Goal: Task Accomplishment & Management: Manage account settings

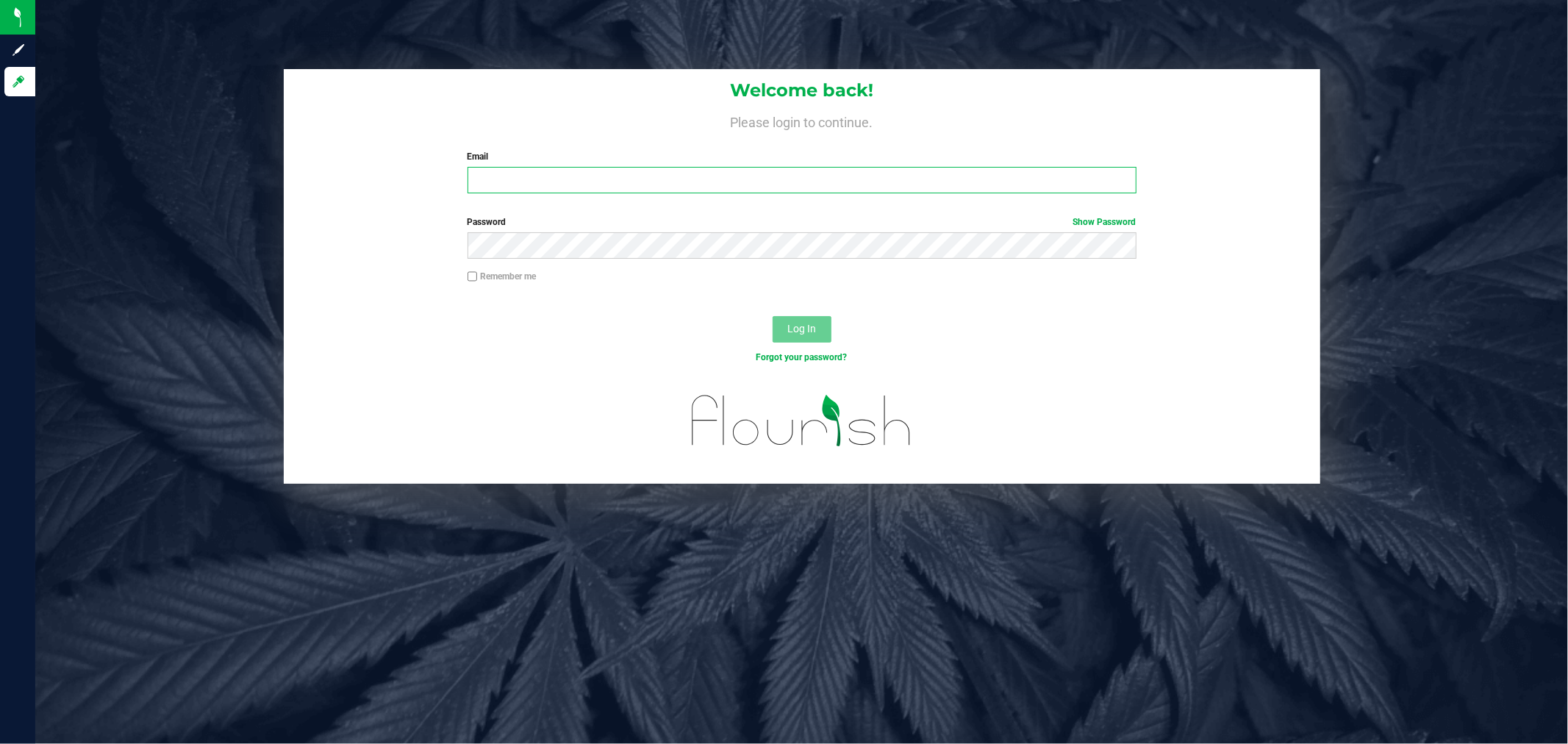
click at [544, 179] on input "Email" at bounding box center [802, 180] width 669 height 27
type input "[PERSON_NAME][EMAIL_ADDRESS][PERSON_NAME][DOMAIN_NAME]"
click at [773, 316] on button "Log In" at bounding box center [802, 329] width 59 height 27
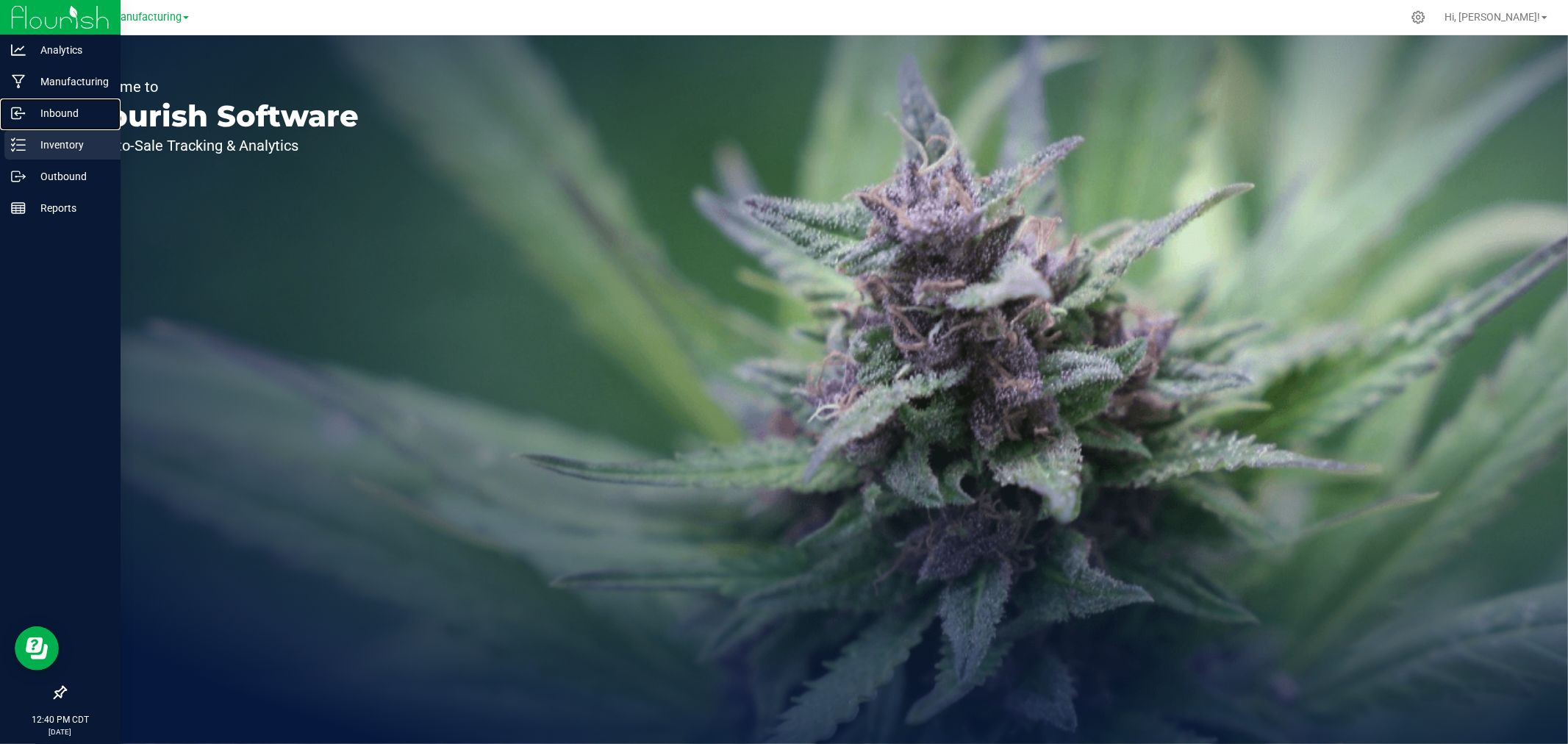
click at [23, 128] on link "Inbound" at bounding box center [60, 115] width 121 height 32
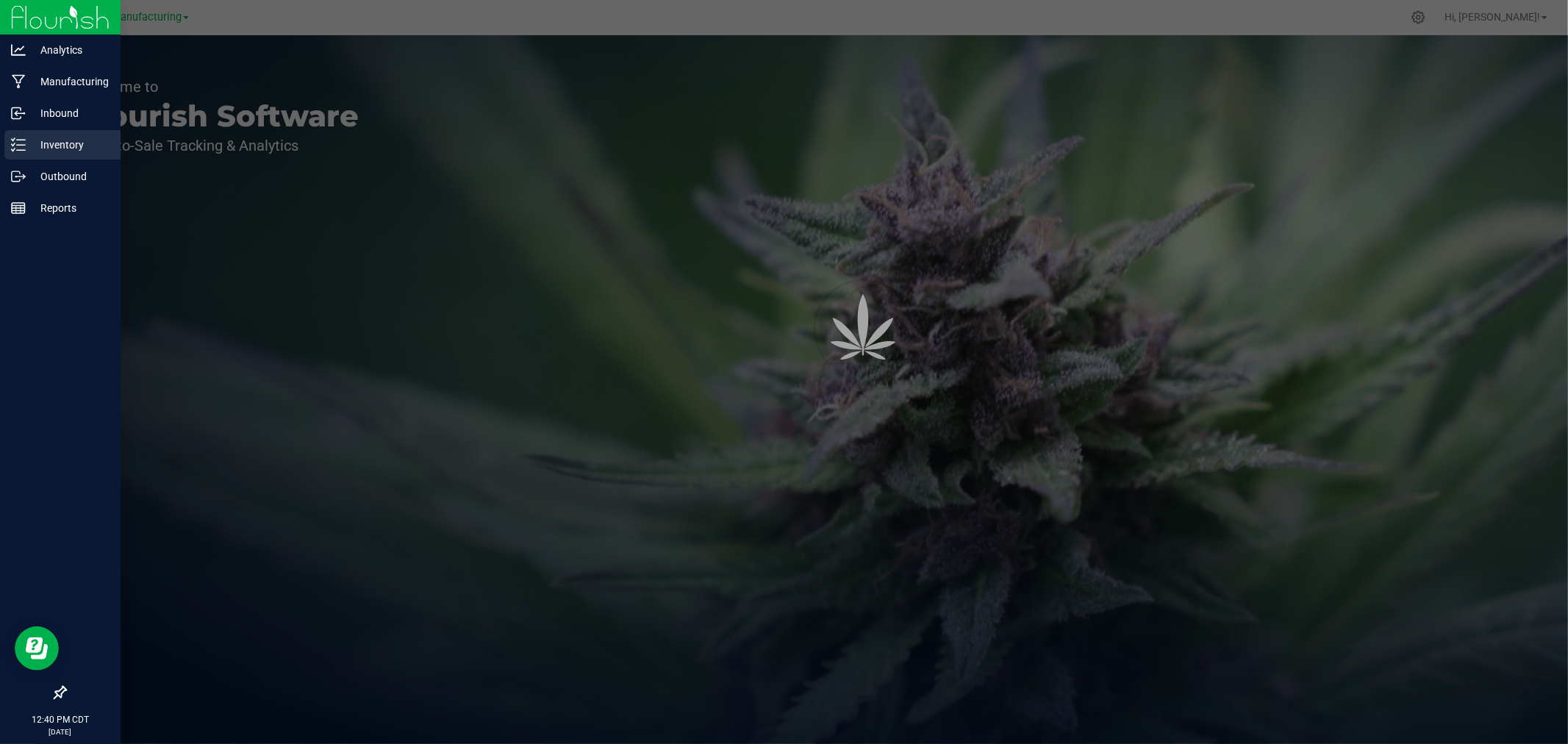
click at [24, 142] on icon at bounding box center [18, 145] width 15 height 15
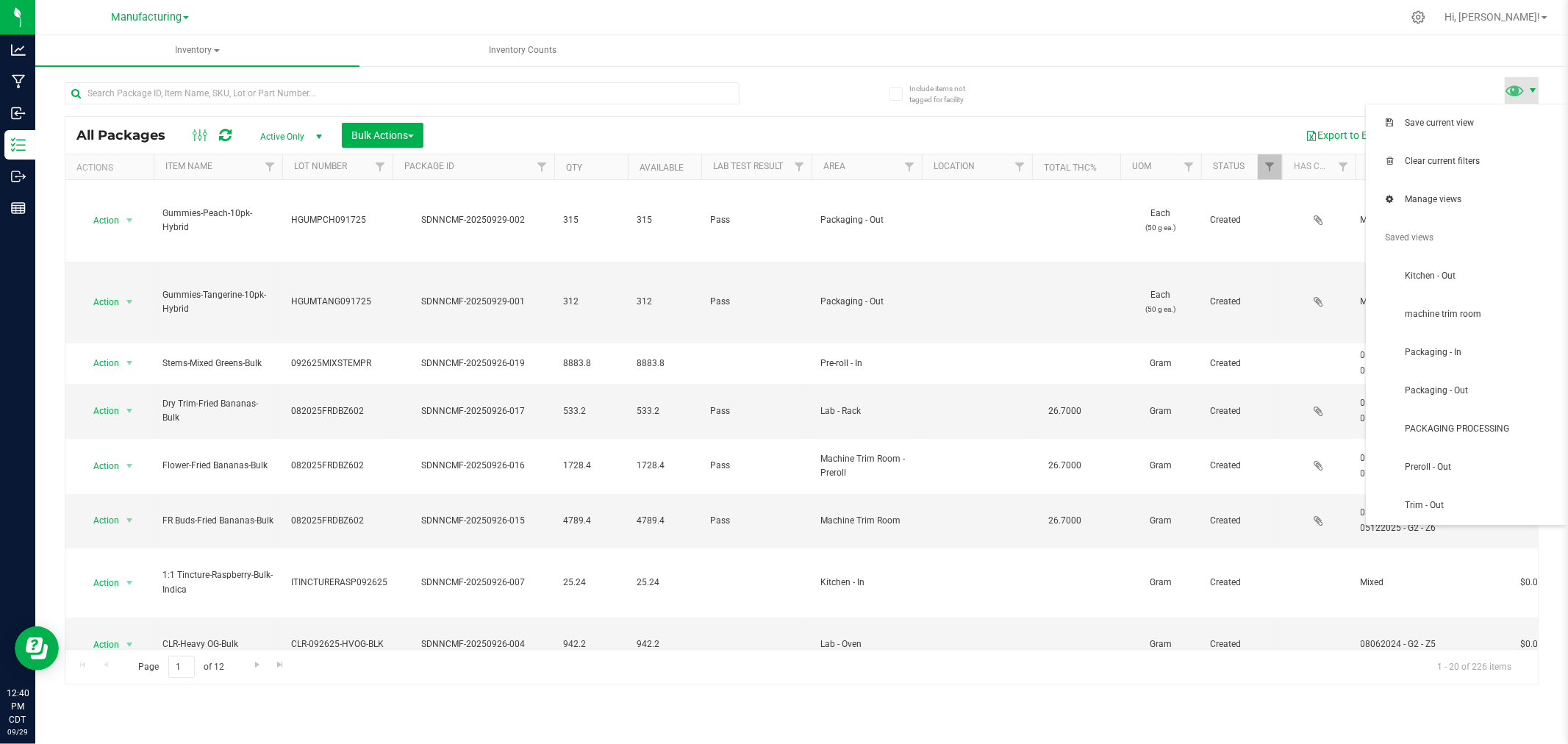
click at [1527, 92] on span at bounding box center [1533, 90] width 12 height 12
click at [1471, 390] on span "Packaging - Out" at bounding box center [1481, 390] width 153 height 13
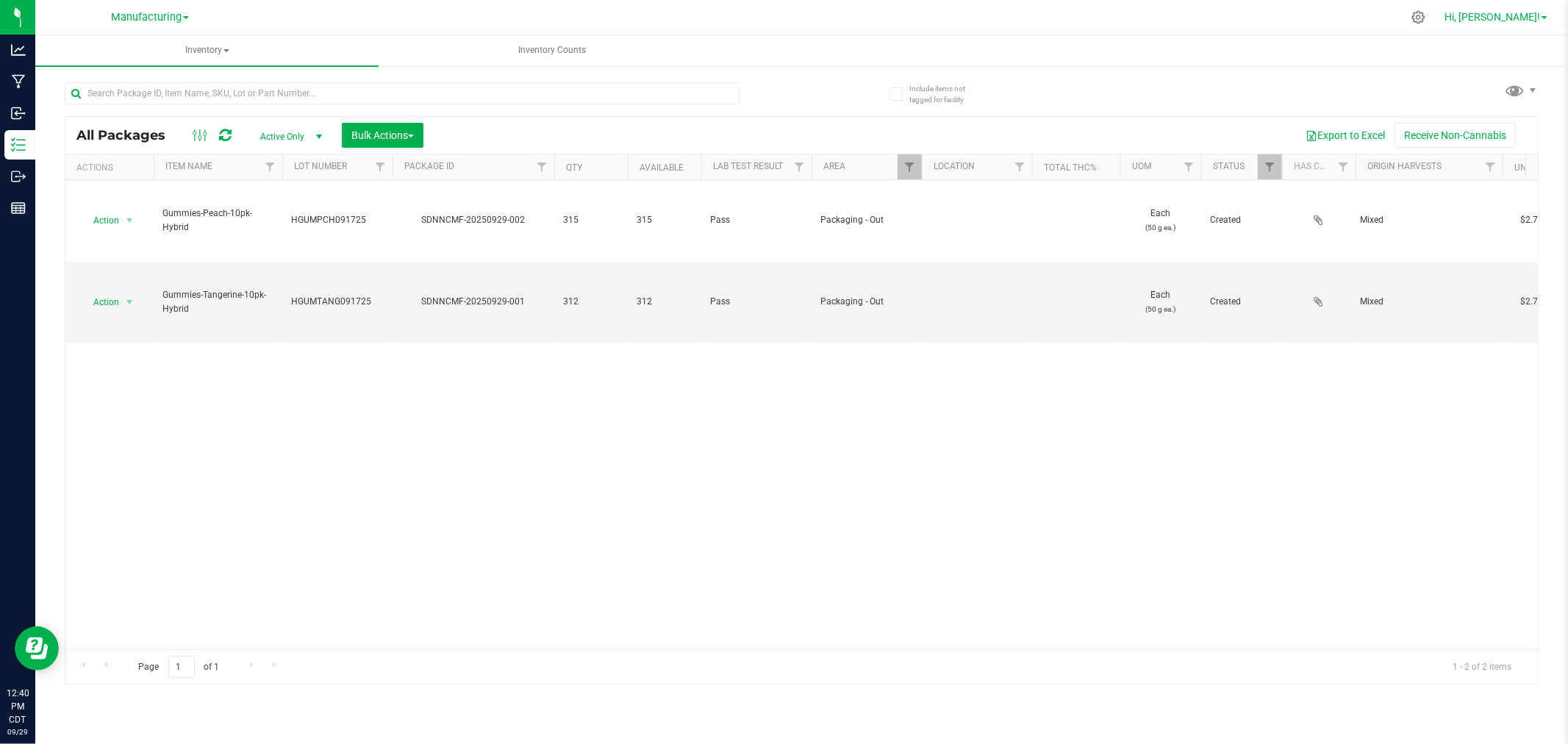
click at [1529, 13] on span "Hi, [PERSON_NAME]!" at bounding box center [1493, 17] width 95 height 12
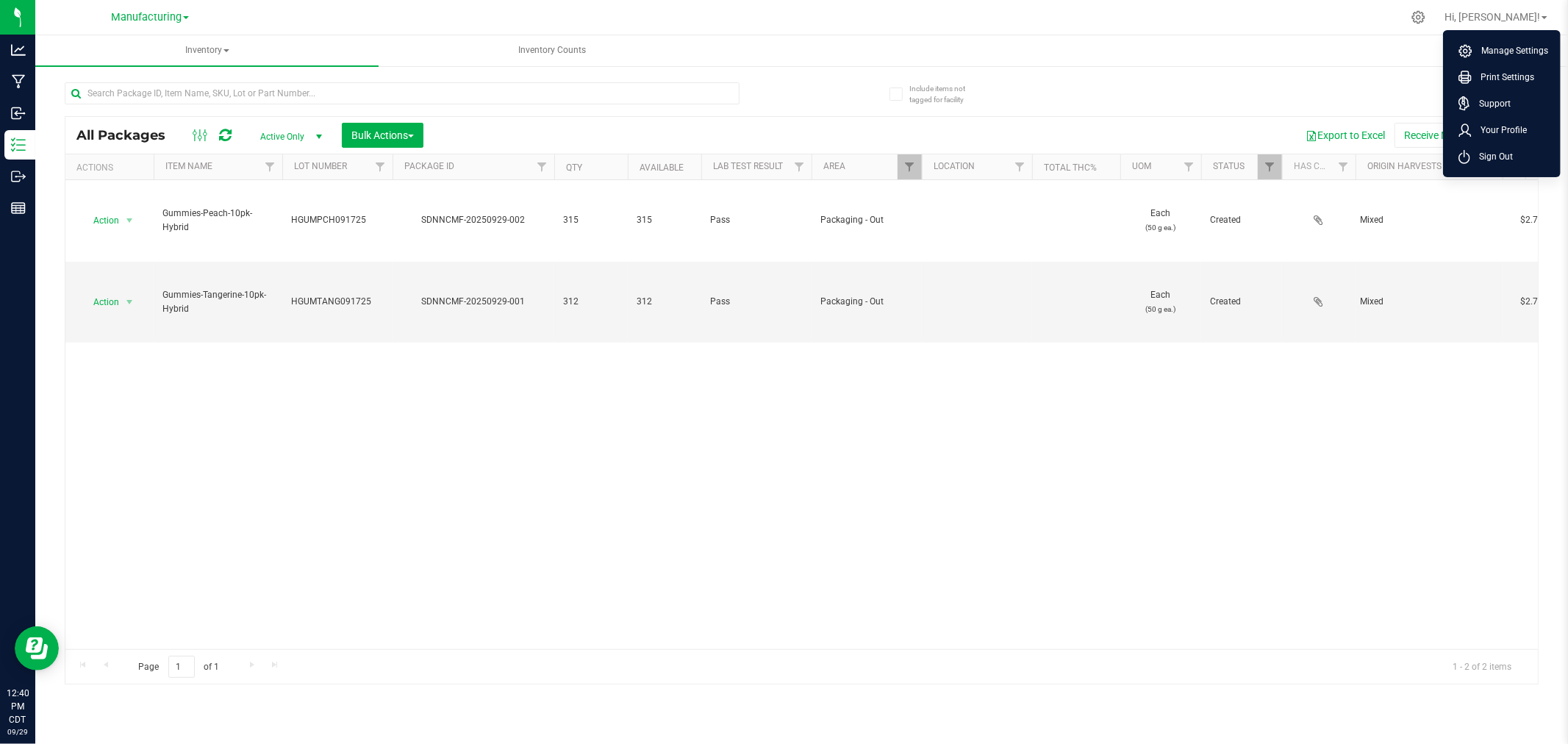
click at [1539, 146] on li "Sign Out" at bounding box center [1503, 157] width 111 height 27
